Goal: Task Accomplishment & Management: Manage account settings

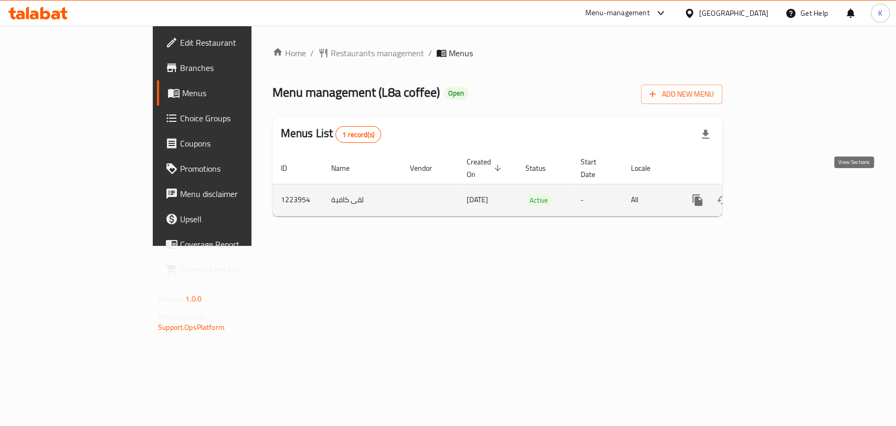
click at [780, 194] on icon "enhanced table" at bounding box center [773, 200] width 13 height 13
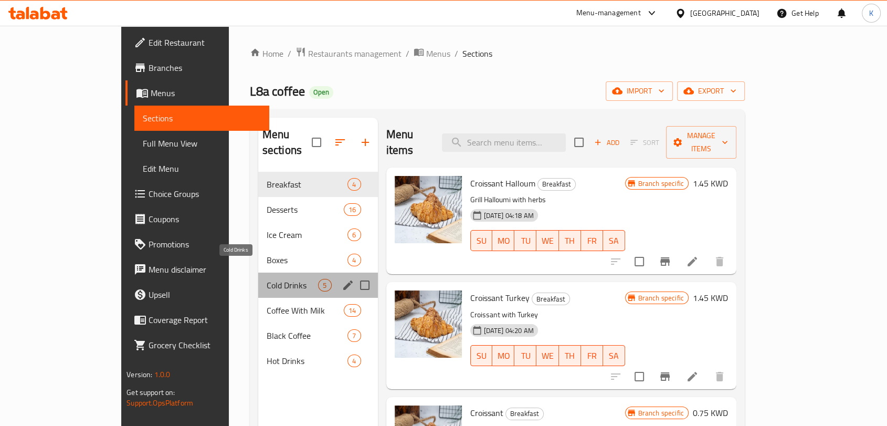
click at [267, 279] on span "Cold Drinks" at bounding box center [293, 285] width 52 height 13
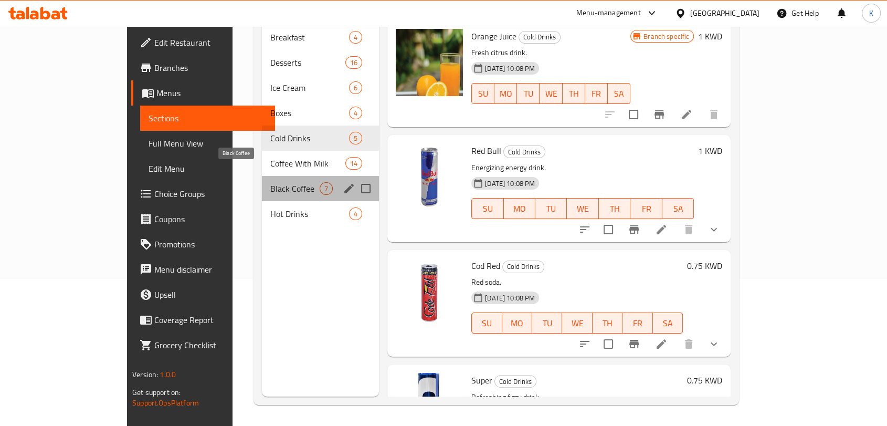
click at [270, 182] on span "Black Coffee" at bounding box center [294, 188] width 49 height 13
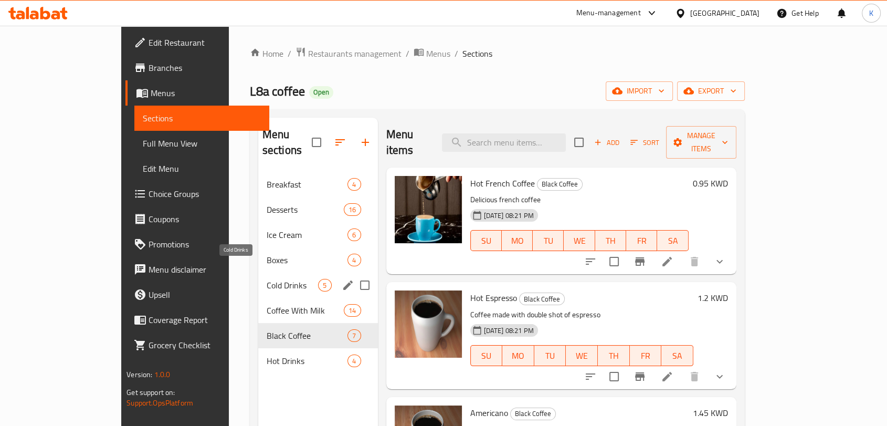
click at [267, 279] on span "Cold Drinks" at bounding box center [293, 285] width 52 height 13
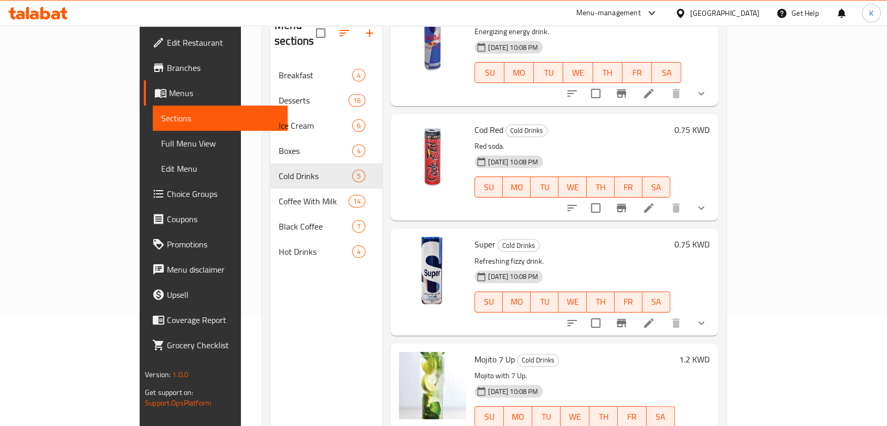
scroll to position [88, 0]
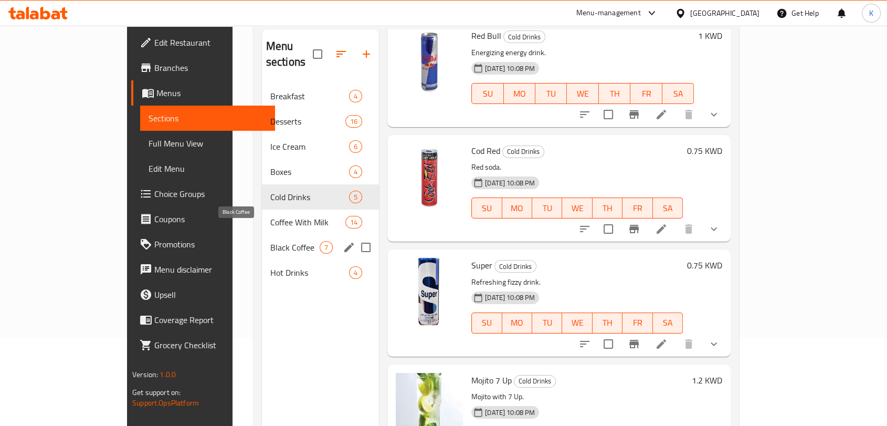
click at [270, 241] on span "Black Coffee" at bounding box center [294, 247] width 49 height 13
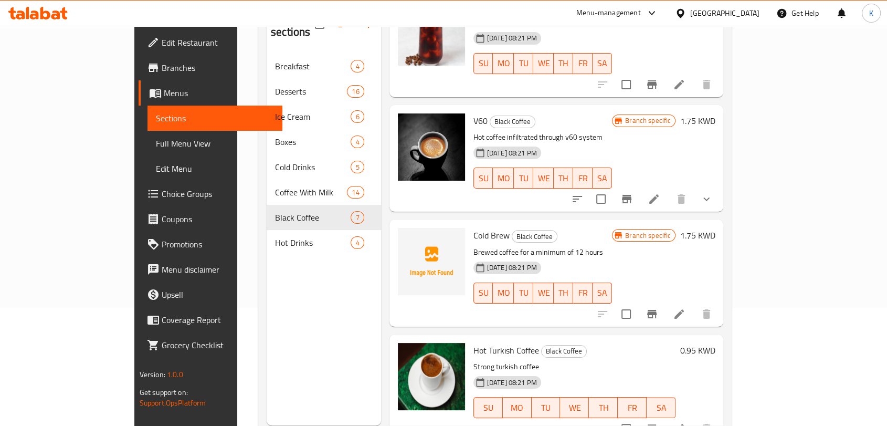
scroll to position [147, 0]
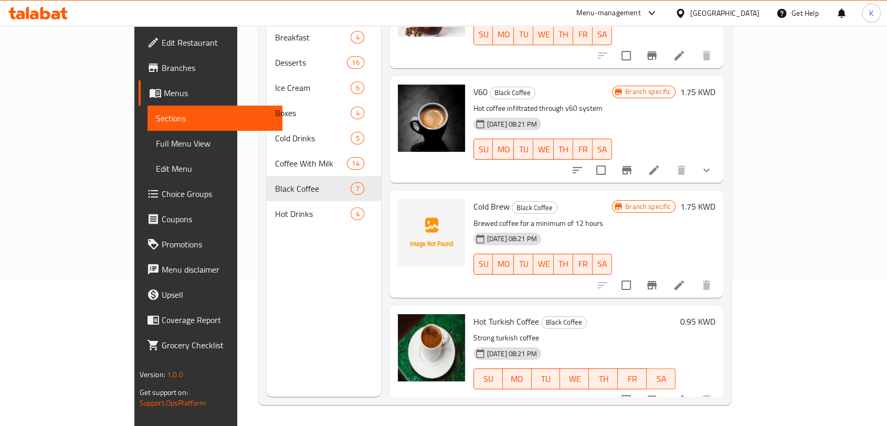
click at [616, 228] on div "[DATE] 08:21 PM SU MO TU WE TH FR SA" at bounding box center [542, 256] width 147 height 57
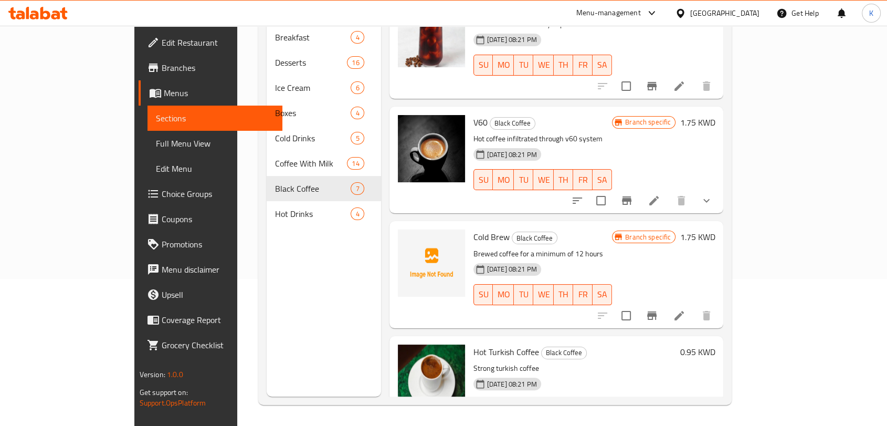
scroll to position [345, 0]
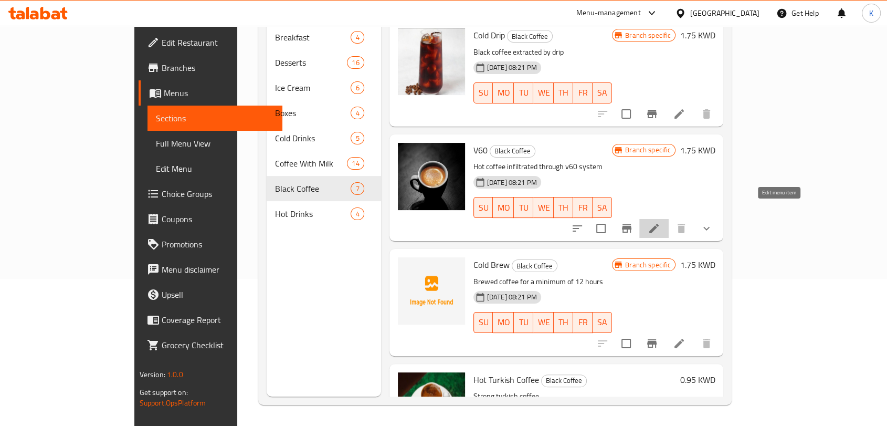
click at [660, 222] on icon at bounding box center [654, 228] width 13 height 13
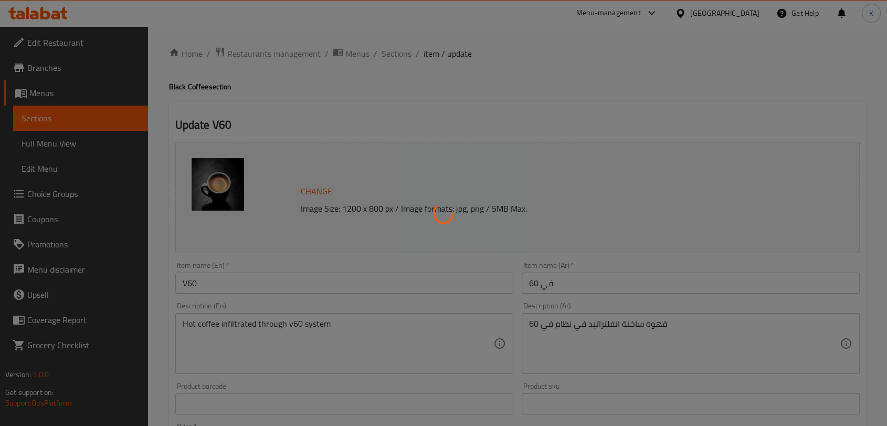
type input "إختيارك من:"
type input "1"
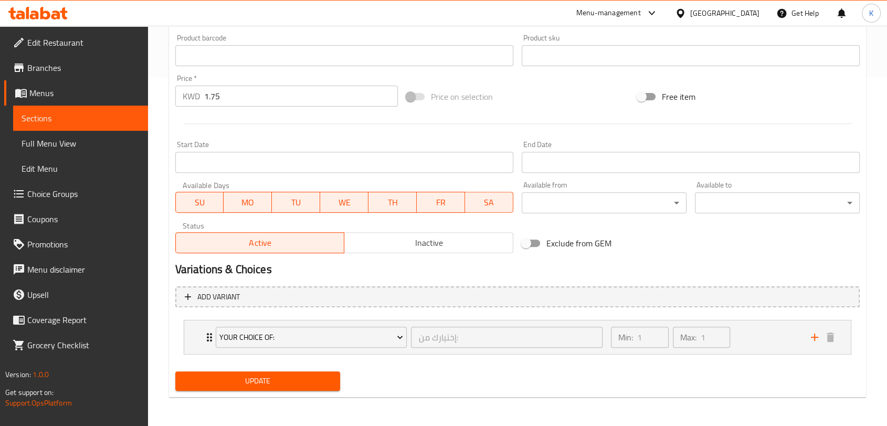
scroll to position [349, 0]
click at [193, 338] on div "Your Choice Of: إختيارك من: ​ Min: 1 ​ Max: 1 ​" at bounding box center [517, 337] width 667 height 34
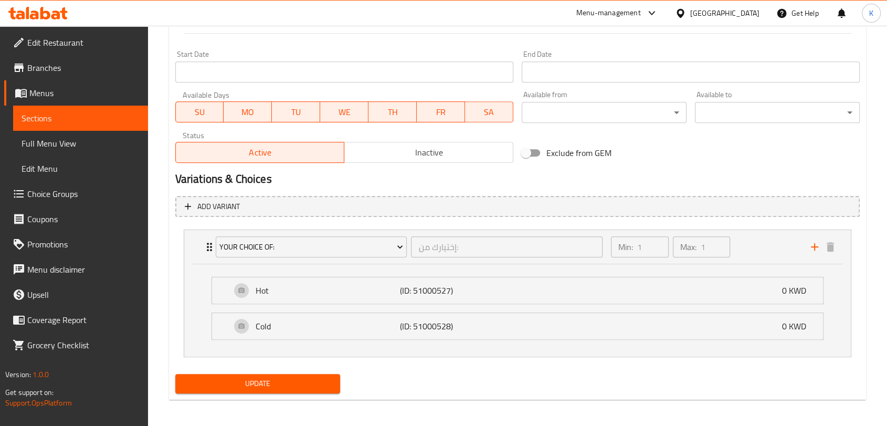
scroll to position [441, 0]
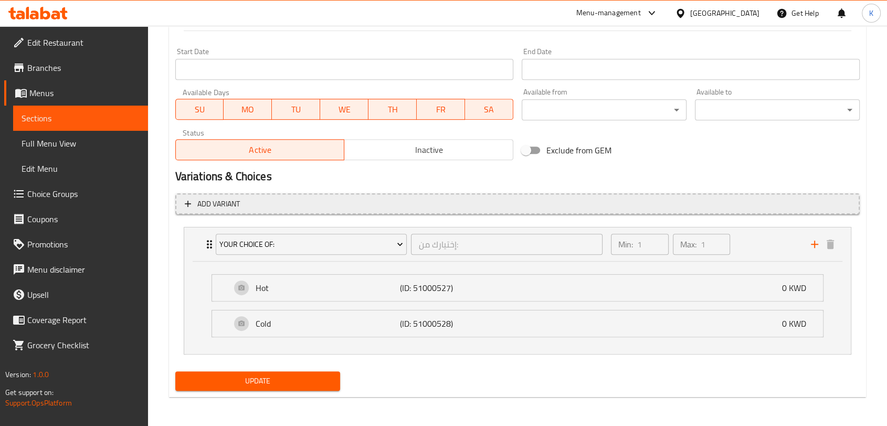
click at [289, 200] on span "Add variant" at bounding box center [518, 203] width 666 height 13
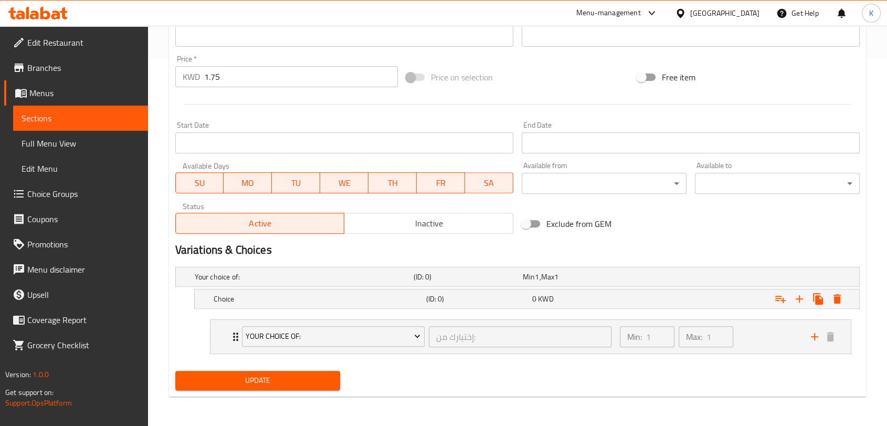
scroll to position [367, 0]
click at [280, 282] on h5 "Choice" at bounding box center [302, 277] width 215 height 11
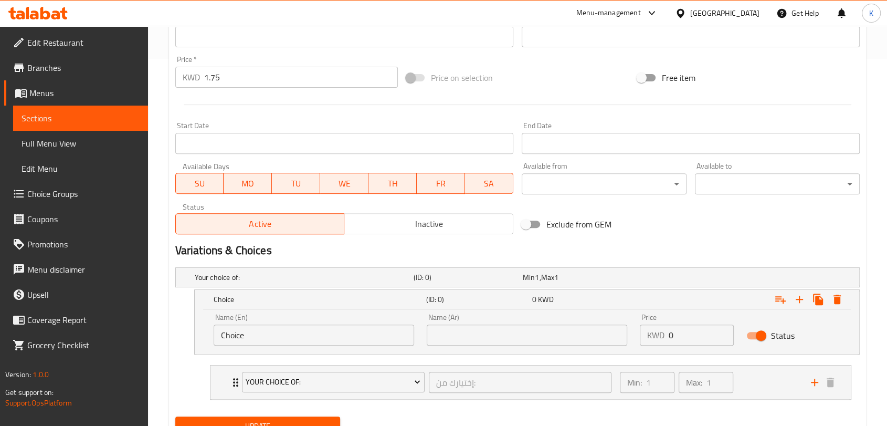
click at [281, 329] on input "Choice" at bounding box center [314, 334] width 201 height 21
click at [802, 295] on icon "Expand" at bounding box center [799, 299] width 13 height 13
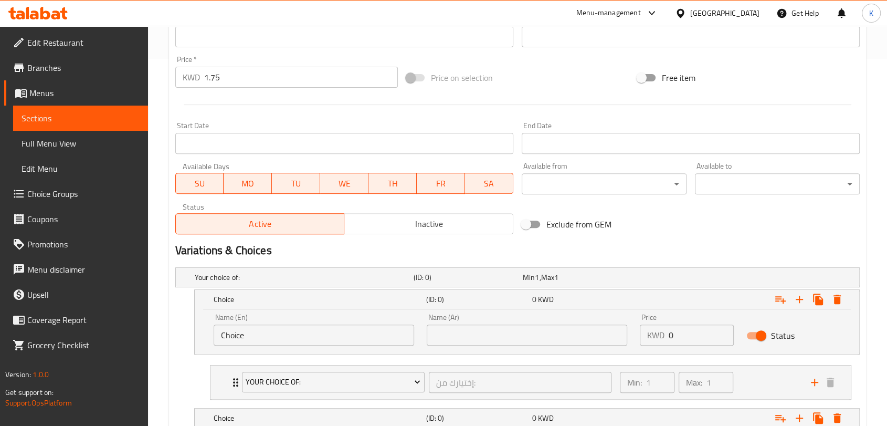
scroll to position [402, 0]
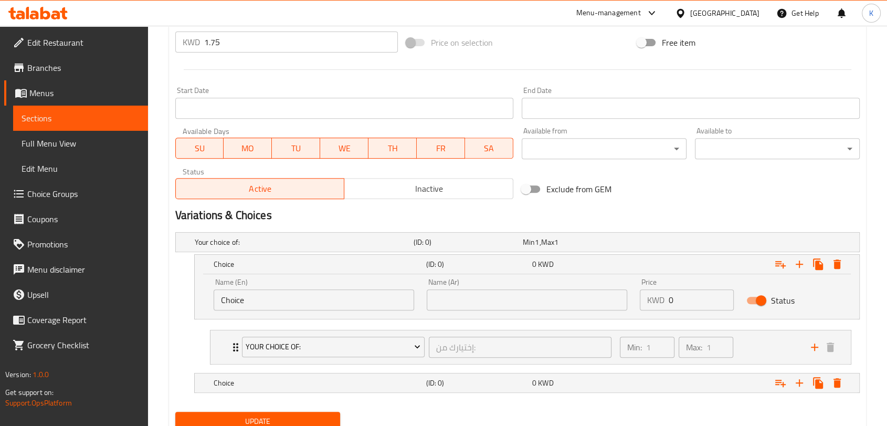
click at [336, 295] on input "Choice" at bounding box center [314, 299] width 201 height 21
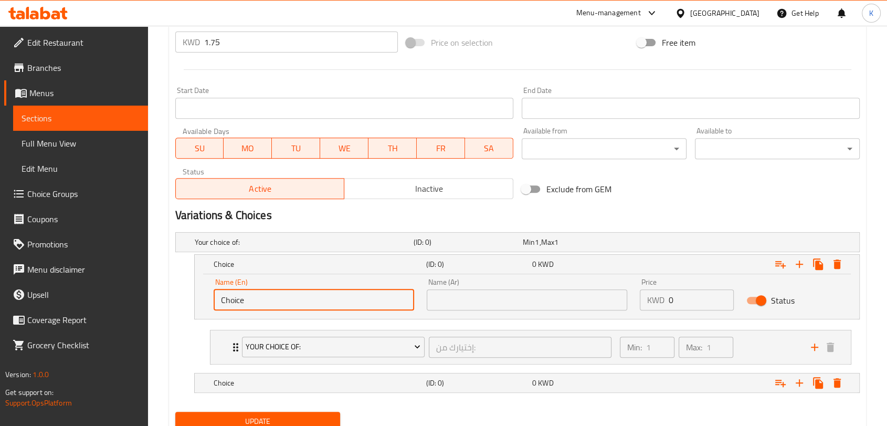
click at [321, 297] on input "Choice" at bounding box center [314, 299] width 201 height 21
type input "Colombian"
click at [449, 300] on input "text" at bounding box center [527, 299] width 201 height 21
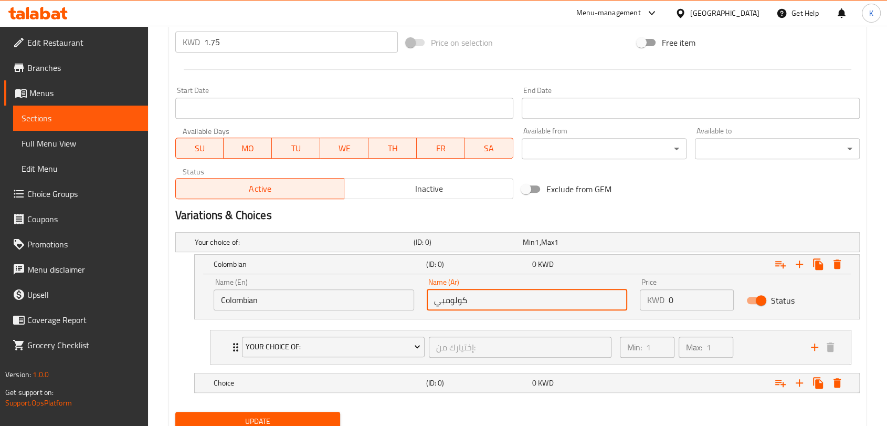
type input "كولومبية"
click at [508, 299] on input "كولومبية" at bounding box center [527, 299] width 201 height 21
type input "[PERSON_NAME]"
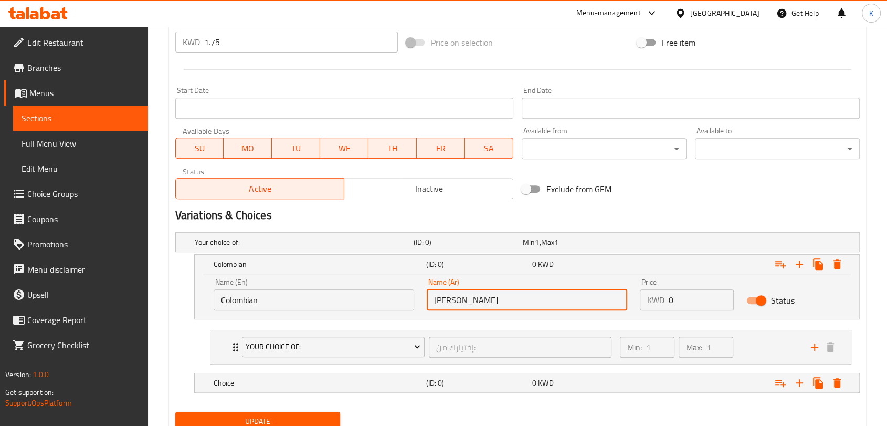
click at [341, 300] on input "Colombian" at bounding box center [314, 299] width 201 height 21
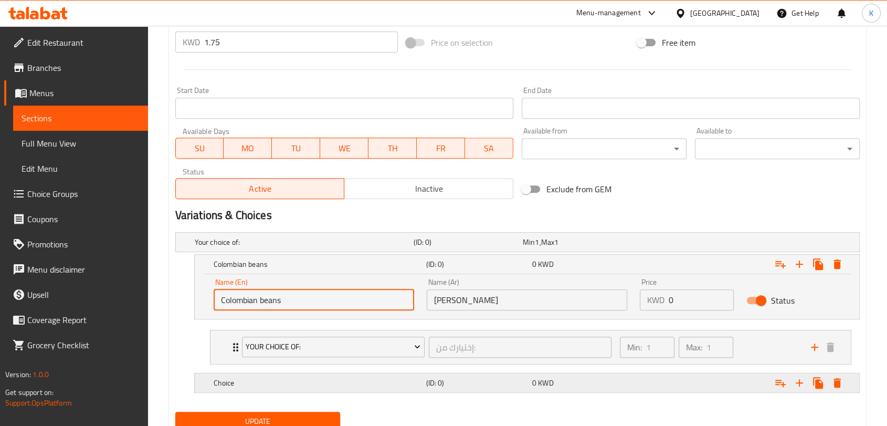
type input "Colombian beans"
click at [301, 247] on h5 "Choice" at bounding box center [302, 242] width 215 height 11
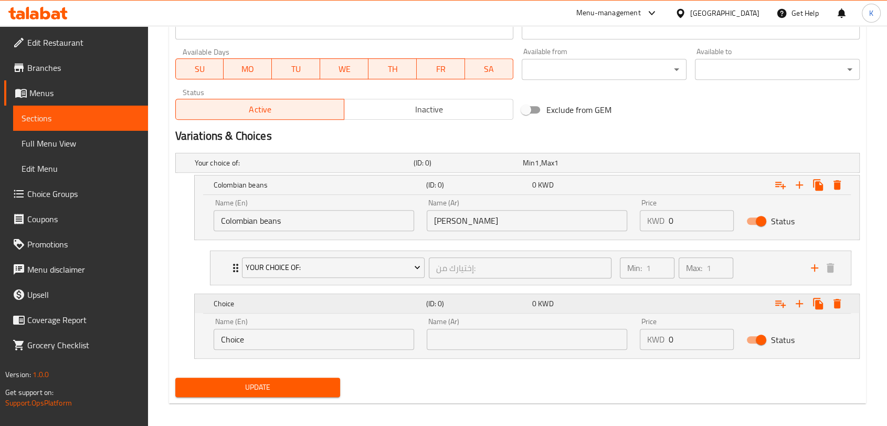
scroll to position [483, 0]
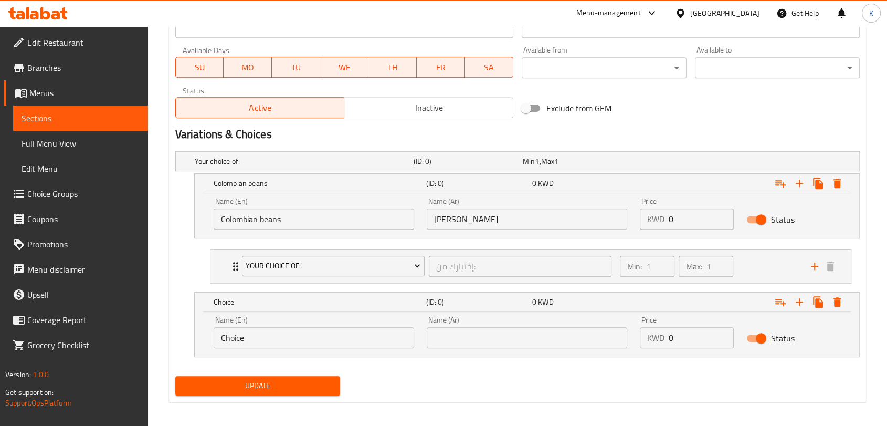
click at [267, 335] on input "Choice" at bounding box center [314, 337] width 201 height 21
click at [257, 340] on input "text" at bounding box center [314, 337] width 201 height 21
paste input "ethiopian"
type input "Ethiopian beans"
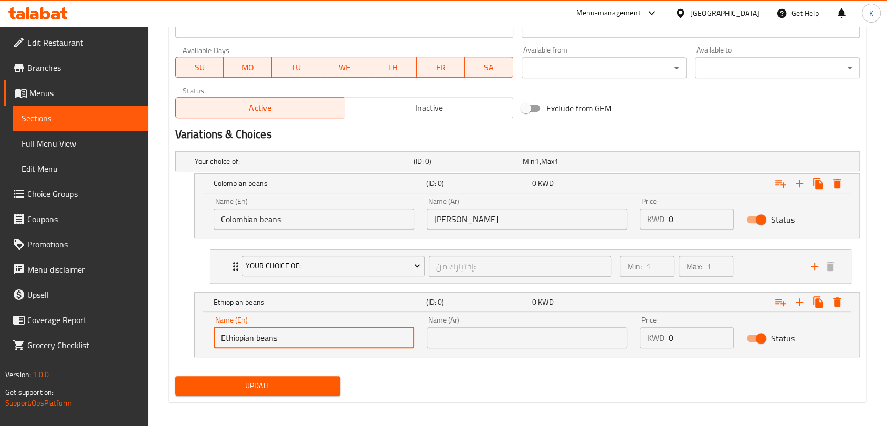
click at [478, 340] on input "text" at bounding box center [527, 337] width 201 height 21
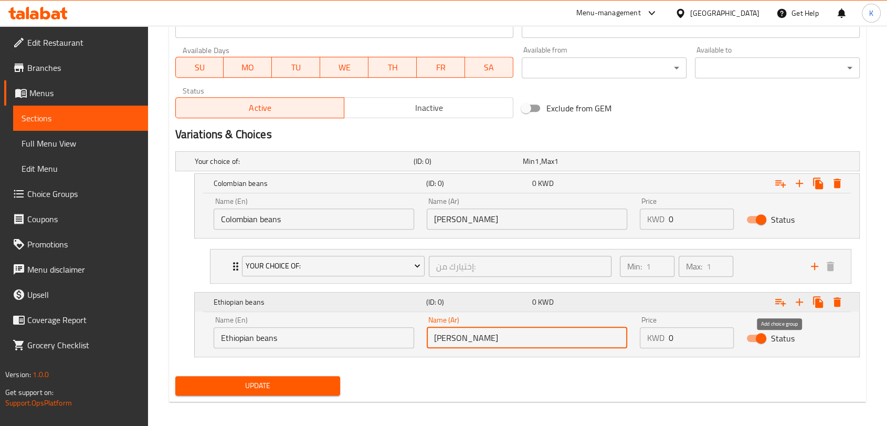
type input "[PERSON_NAME]"
click at [778, 303] on icon "Expand" at bounding box center [780, 302] width 13 height 13
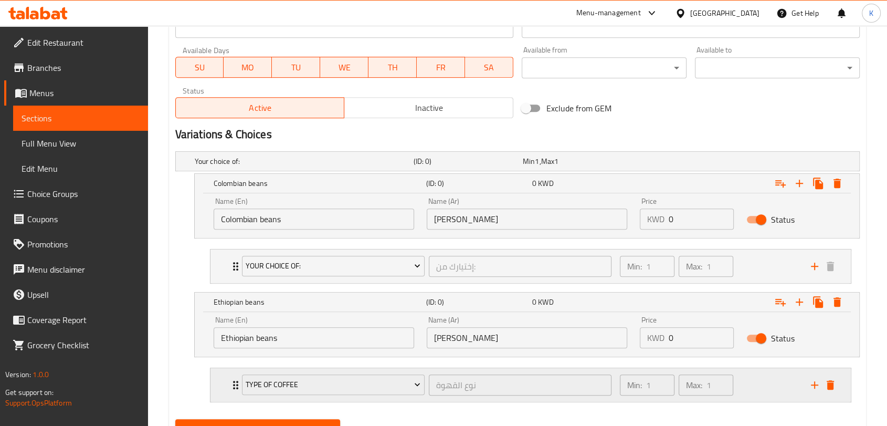
click at [234, 385] on icon "Expand" at bounding box center [235, 385] width 13 height 13
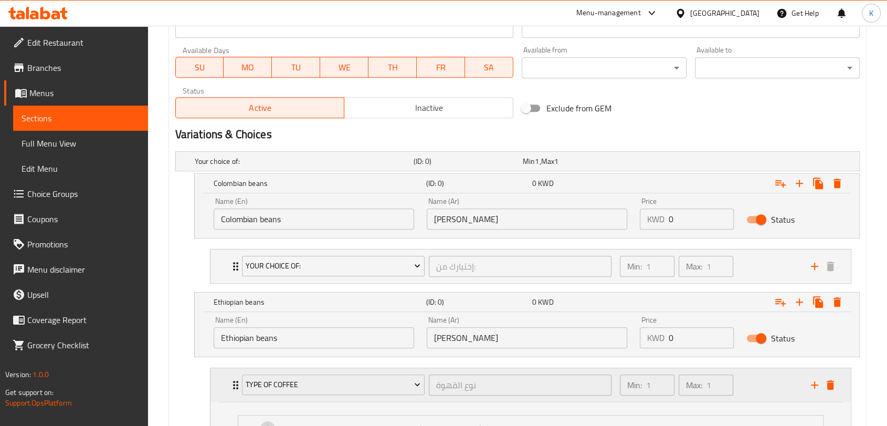
click at [236, 384] on div "Type Of Coffee نوع القهوة ​" at bounding box center [427, 385] width 382 height 34
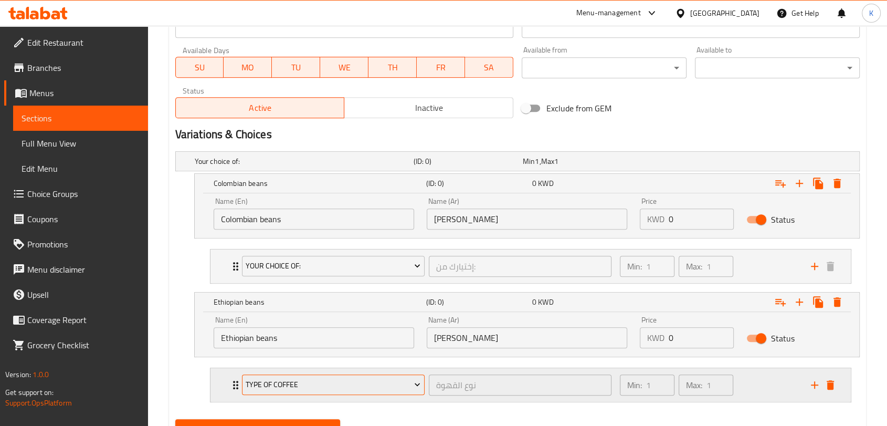
click at [267, 384] on span "Type Of Coffee" at bounding box center [333, 384] width 175 height 13
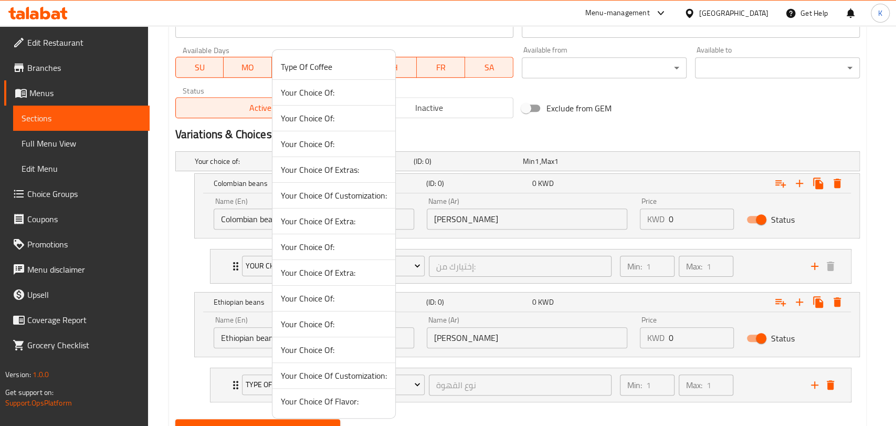
click at [173, 375] on div at bounding box center [448, 213] width 896 height 426
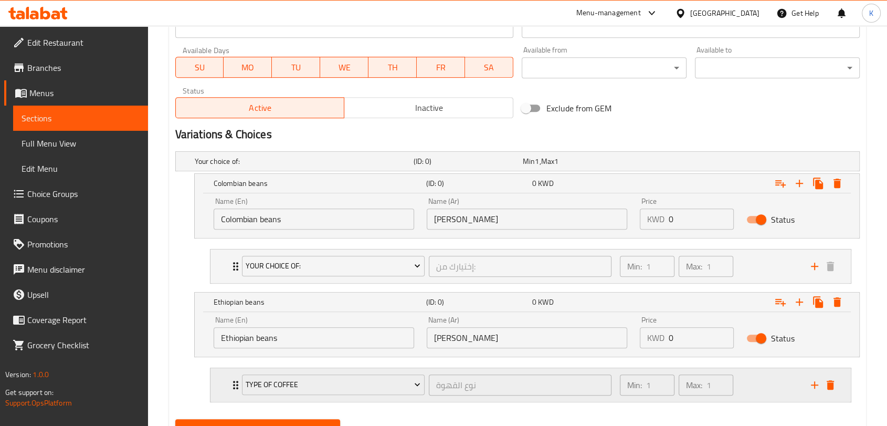
click at [238, 382] on div "Type Of Coffee نوع القهوة ​" at bounding box center [427, 385] width 382 height 34
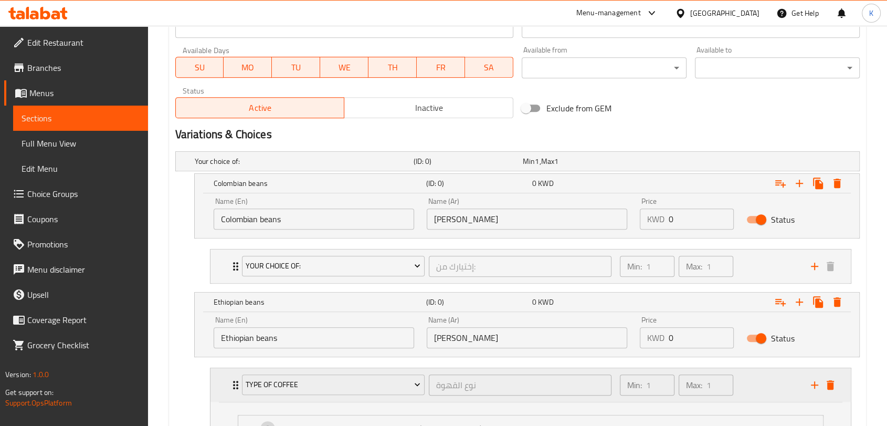
click at [238, 382] on div "Type Of Coffee نوع القهوة ​" at bounding box center [427, 385] width 382 height 34
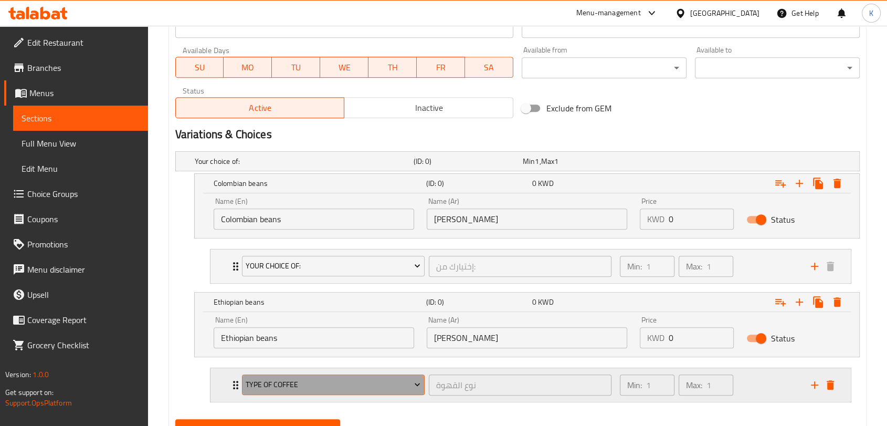
click at [258, 383] on span "Type Of Coffee" at bounding box center [333, 384] width 175 height 13
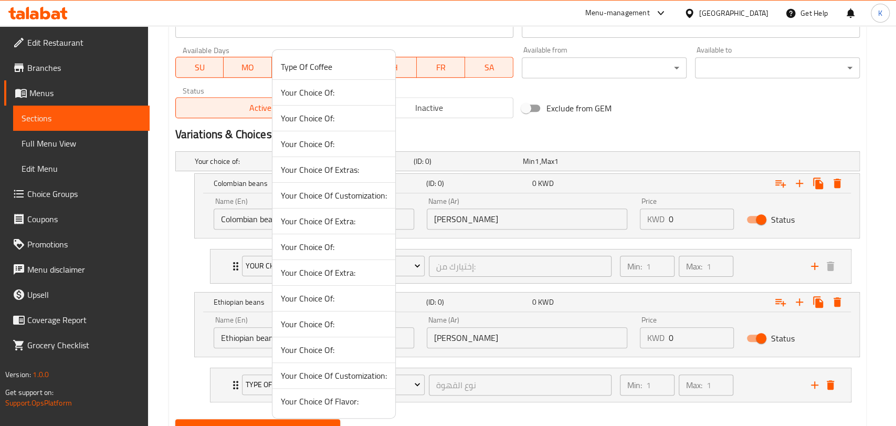
click at [301, 117] on span "Your Choice Of:" at bounding box center [334, 118] width 106 height 13
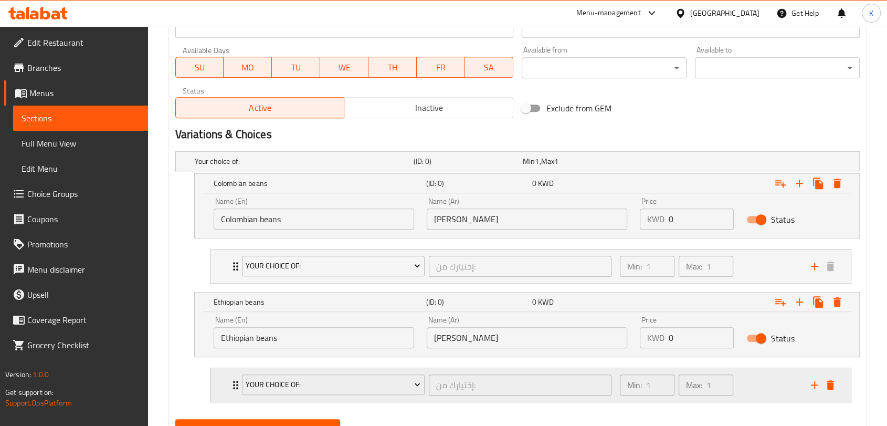
click at [747, 385] on div "Min: 1 ​ Max: 1 ​" at bounding box center [709, 385] width 191 height 34
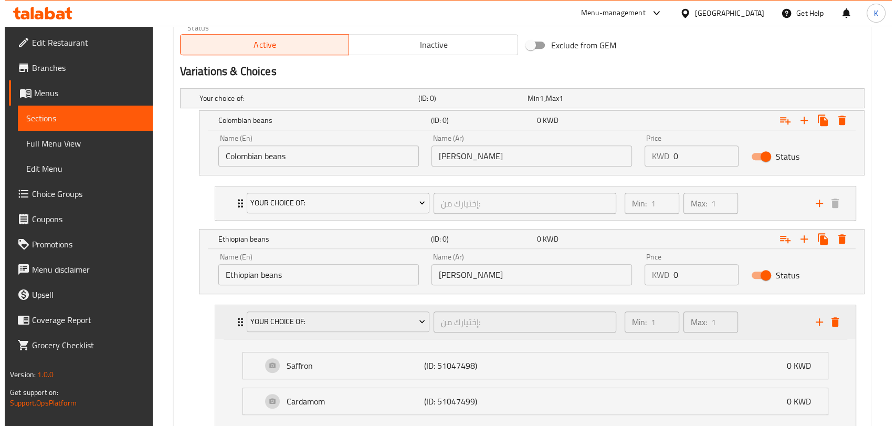
scroll to position [547, 0]
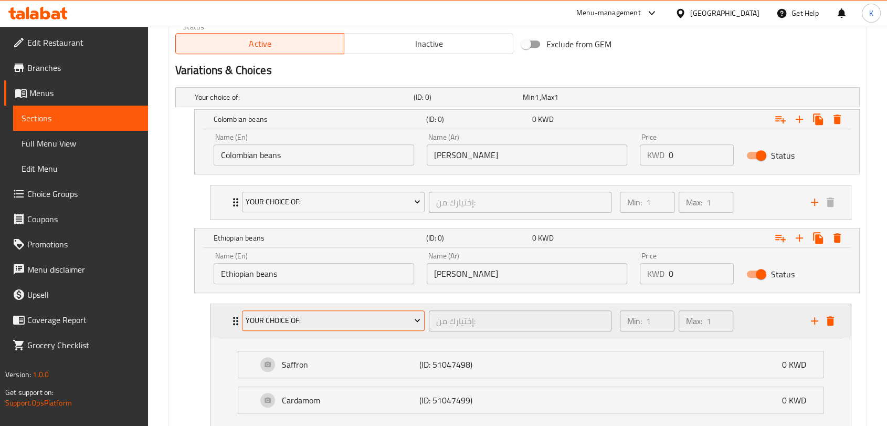
click at [373, 314] on span "Your Choice Of:" at bounding box center [333, 320] width 175 height 13
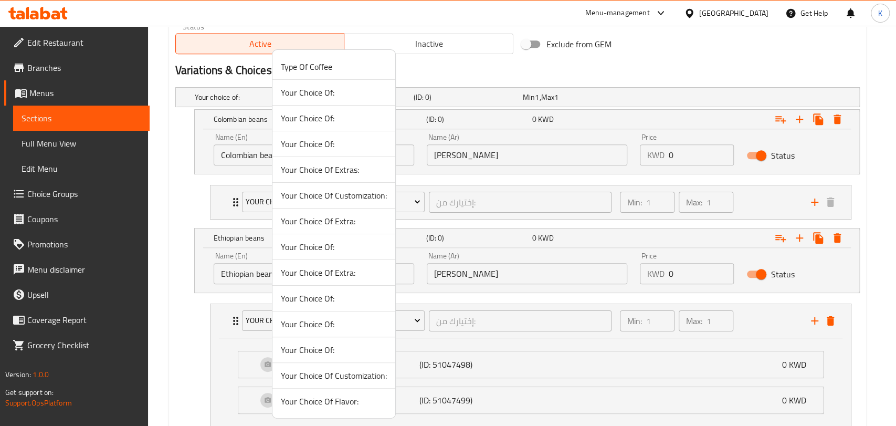
click at [318, 143] on span "Your Choice Of:" at bounding box center [334, 144] width 106 height 13
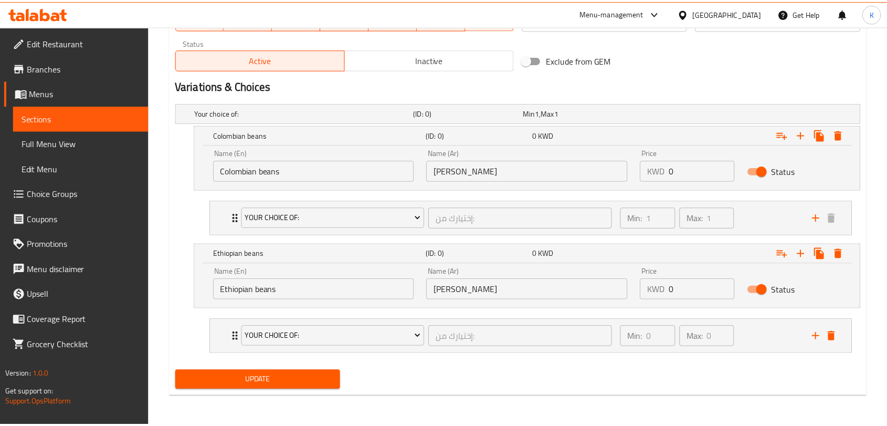
scroll to position [530, 0]
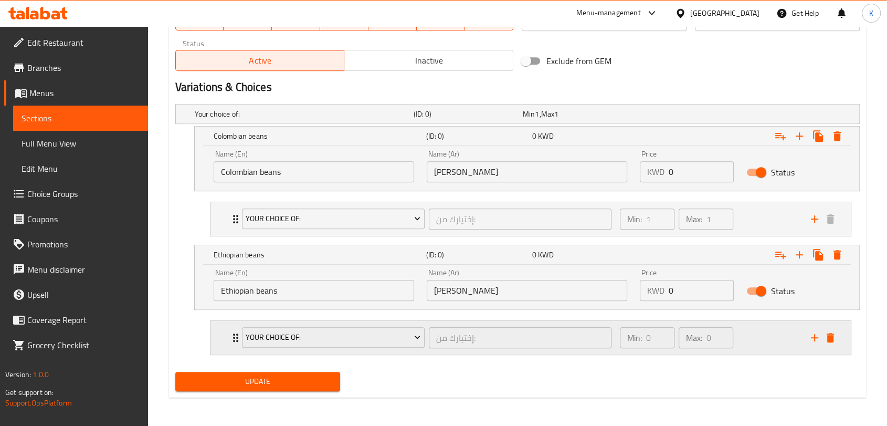
click at [771, 345] on div "Min: 0 ​ Max: 0 ​" at bounding box center [709, 338] width 191 height 34
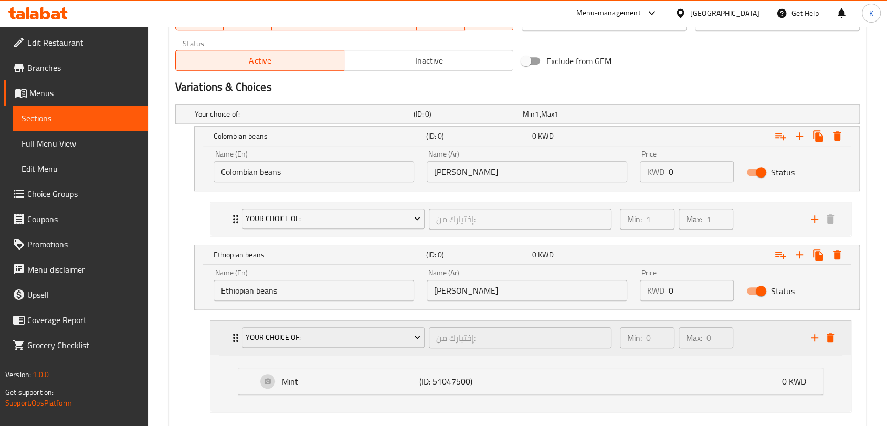
scroll to position [547, 0]
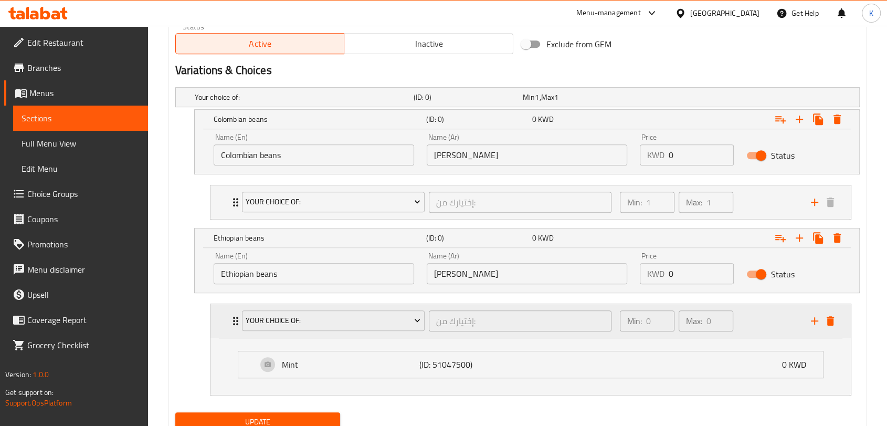
click at [754, 325] on div "Min: 0 ​ Max: 0 ​" at bounding box center [709, 321] width 191 height 34
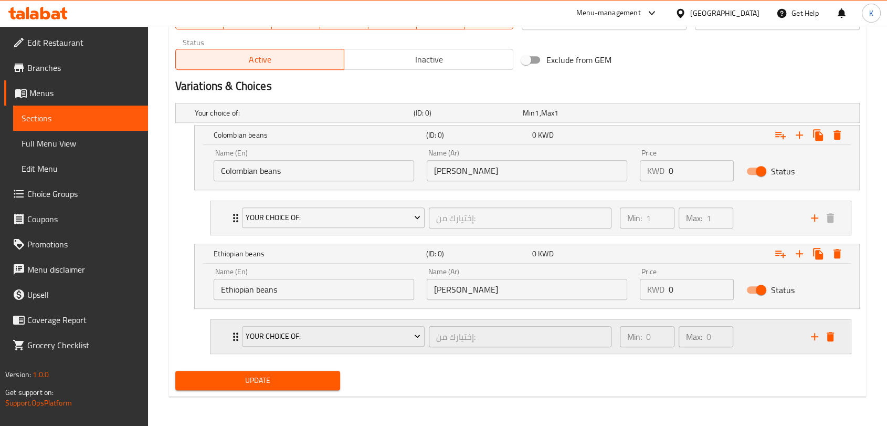
scroll to position [530, 0]
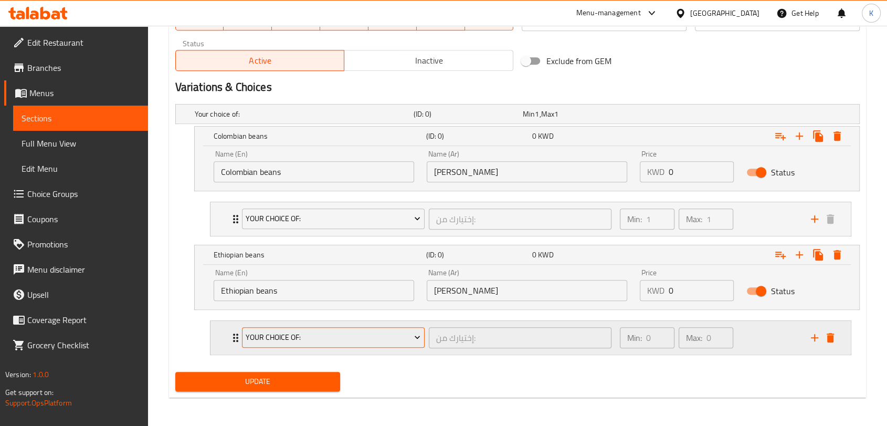
click at [328, 339] on span "Your Choice Of:" at bounding box center [333, 337] width 175 height 13
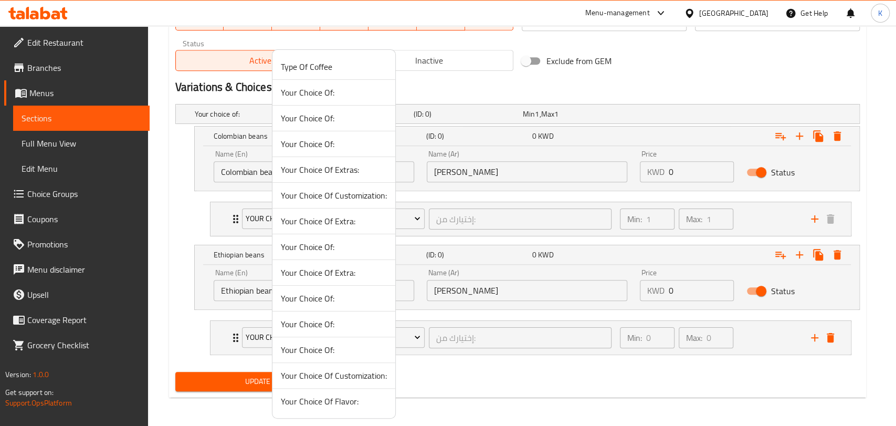
click at [329, 86] on span "Your Choice Of:" at bounding box center [334, 92] width 106 height 13
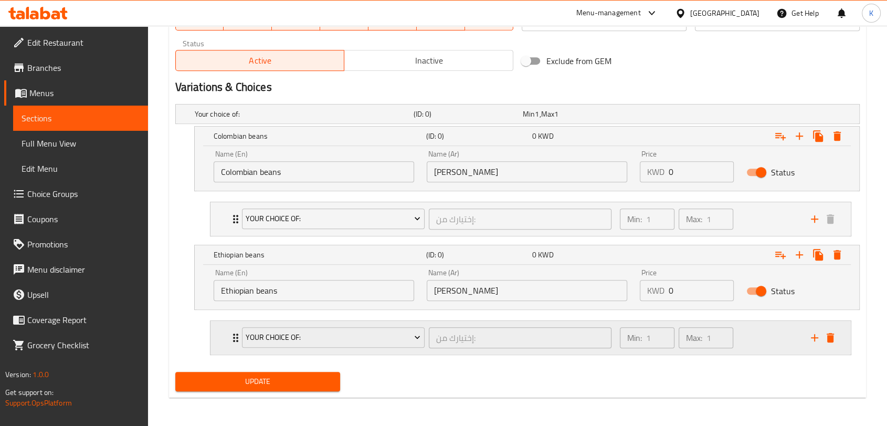
click at [756, 336] on div "Min: 1 ​ Max: 1 ​" at bounding box center [709, 338] width 191 height 34
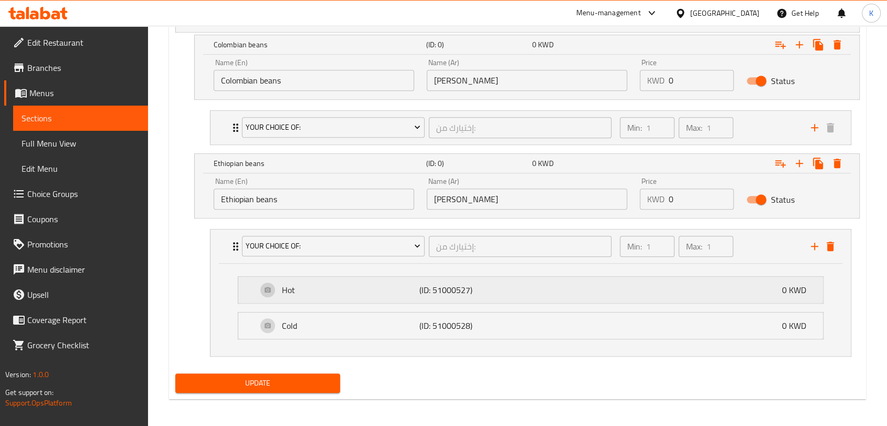
scroll to position [623, 0]
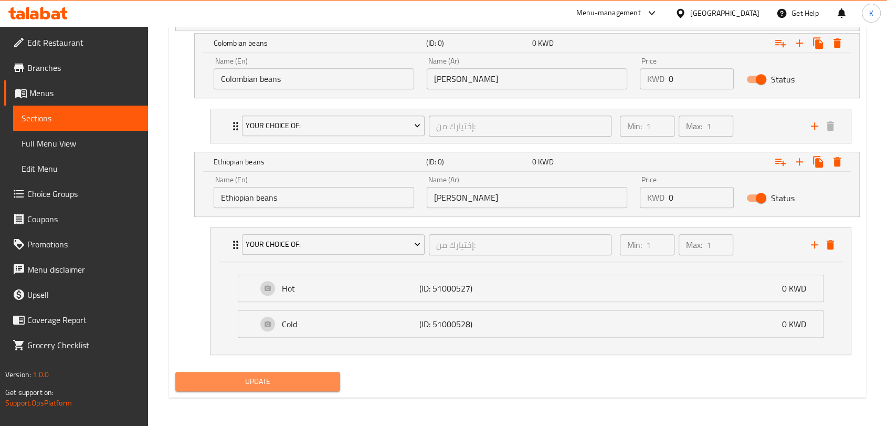
click at [277, 380] on span "Update" at bounding box center [258, 381] width 148 height 13
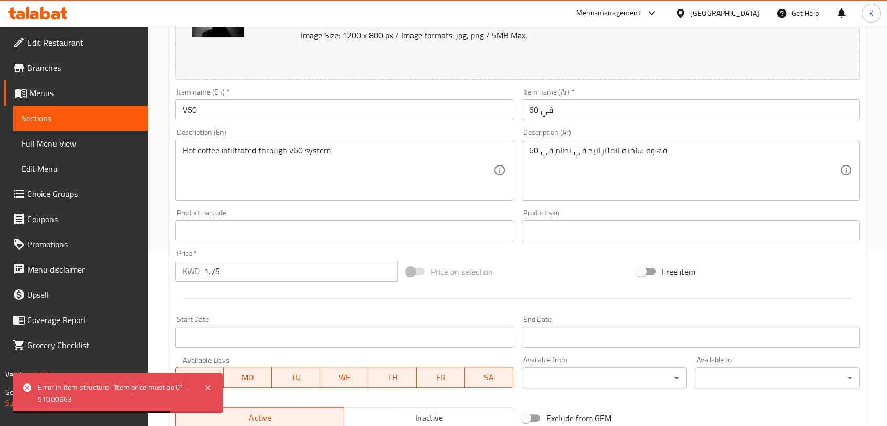
scroll to position [173, 0]
click at [321, 278] on input "1.75" at bounding box center [301, 271] width 194 height 21
type input "1"
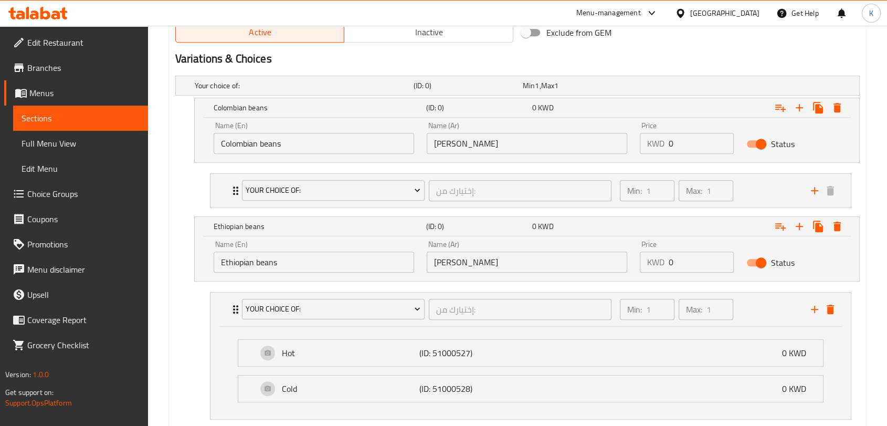
scroll to position [571, 0]
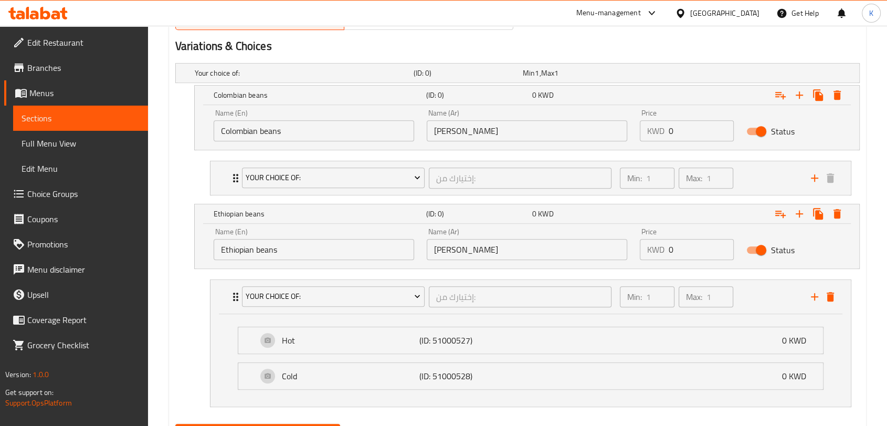
type input "0"
click at [686, 138] on input "0" at bounding box center [701, 130] width 65 height 21
drag, startPoint x: 686, startPoint y: 138, endPoint x: 666, endPoint y: 132, distance: 20.9
click at [666, 132] on div "KWD 0 Price" at bounding box center [687, 130] width 94 height 21
type input "1"
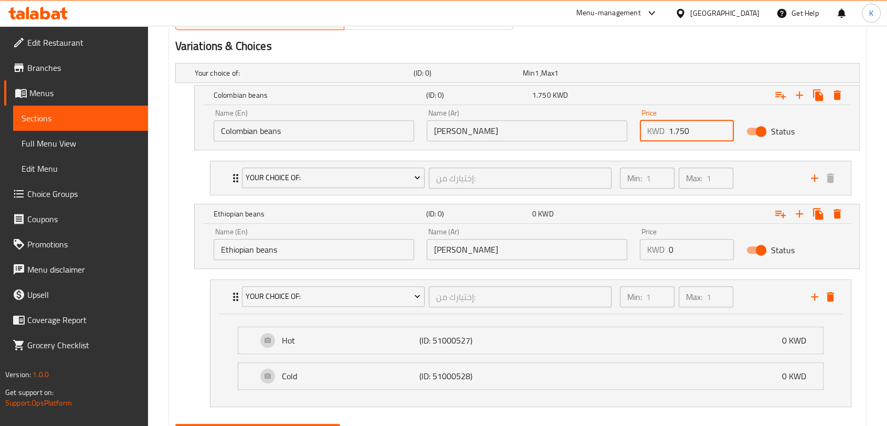
type input "1.750"
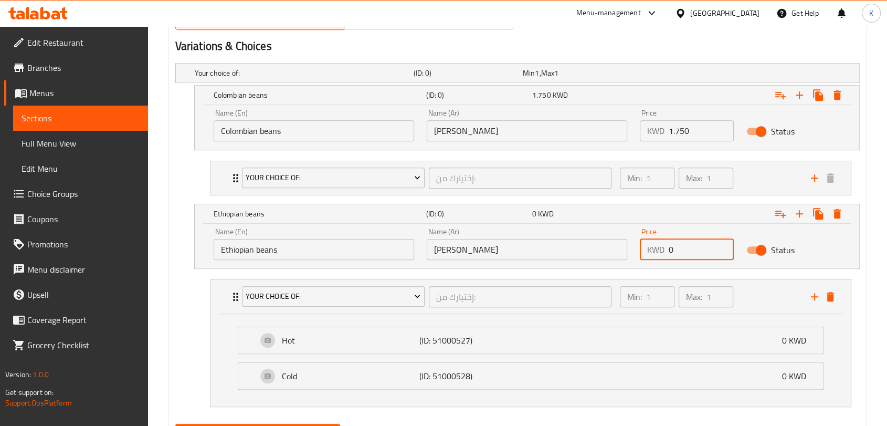
drag, startPoint x: 687, startPoint y: 245, endPoint x: 658, endPoint y: 247, distance: 29.0
click at [658, 247] on div "KWD 0 Price" at bounding box center [687, 249] width 94 height 21
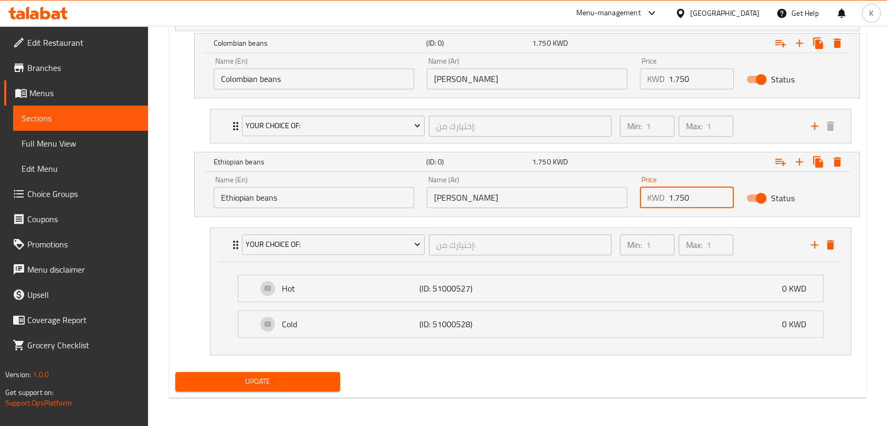
type input "1.750"
click at [305, 385] on span "Update" at bounding box center [258, 381] width 148 height 13
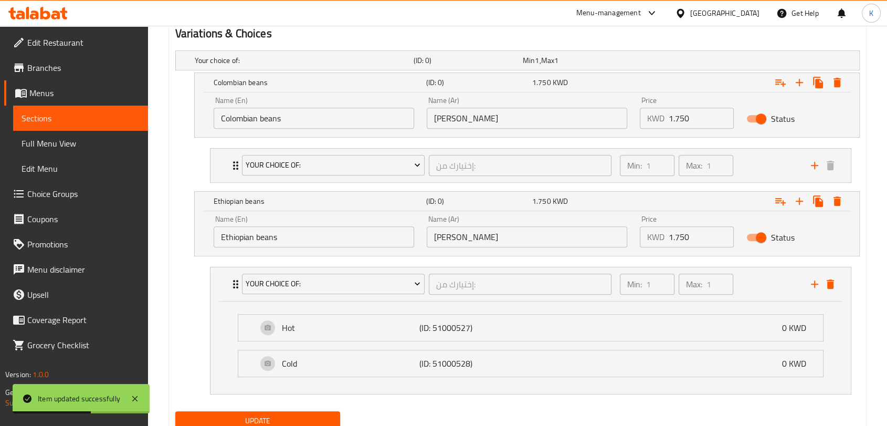
scroll to position [584, 0]
click at [212, 161] on div "Your Choice Of: إختيارك من: ​ Min: 1 ​ Max: 1 ​" at bounding box center [531, 166] width 641 height 34
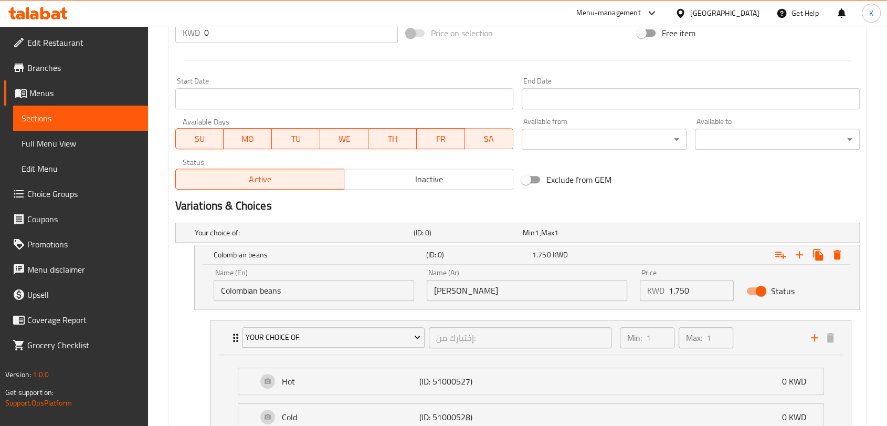
scroll to position [716, 0]
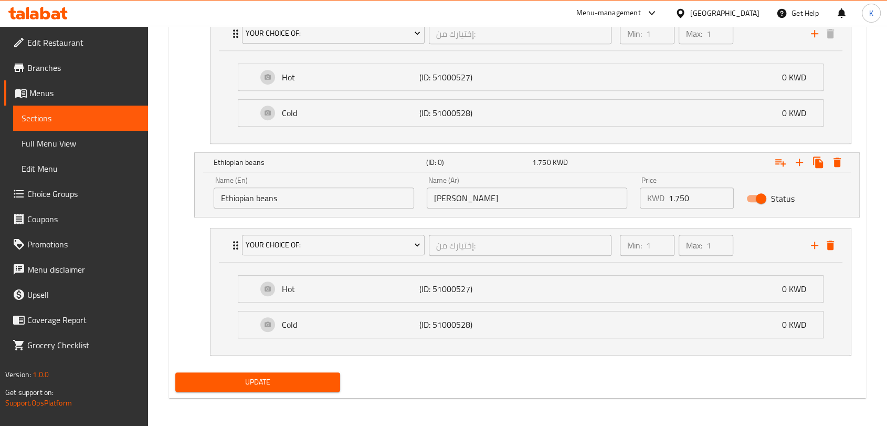
click at [225, 379] on span "Update" at bounding box center [258, 381] width 148 height 13
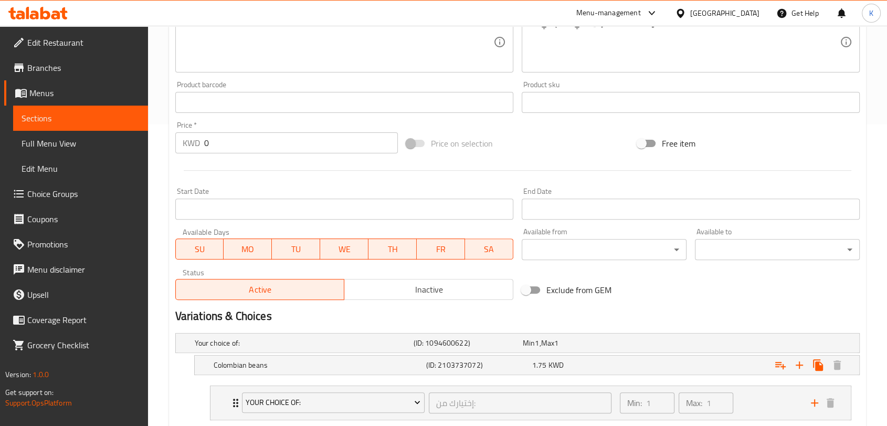
scroll to position [440, 0]
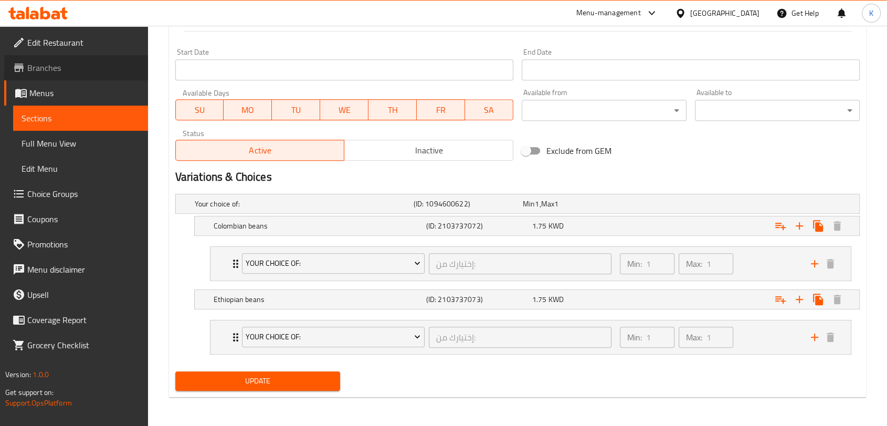
click at [100, 68] on span "Branches" at bounding box center [83, 67] width 112 height 13
